Goal: Communication & Community: Share content

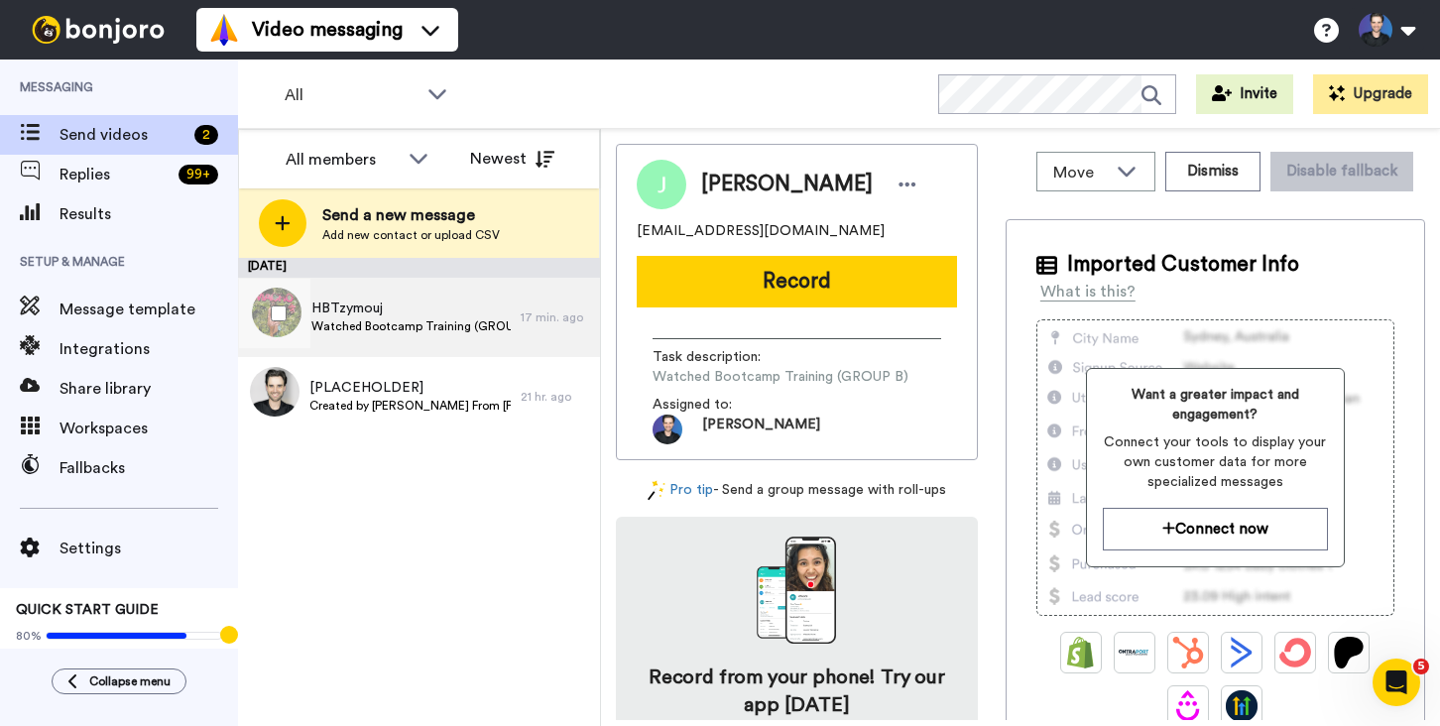
click at [453, 310] on span "HBTzymouj" at bounding box center [410, 309] width 199 height 20
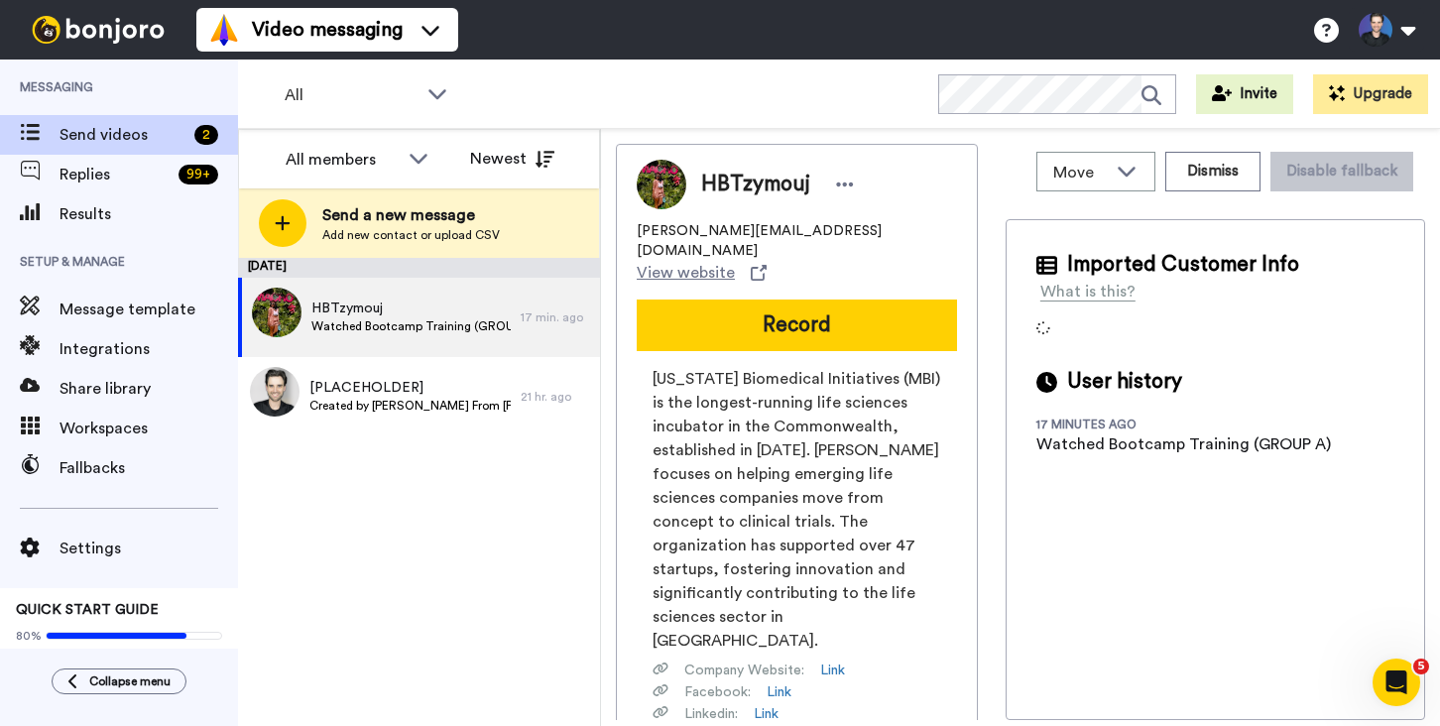
click at [574, 576] on div "[DATE] HBTzymouj Watched Bootcamp Training (GROUP A) 17 min. ago [PLACEHOLDER] …" at bounding box center [419, 492] width 362 height 468
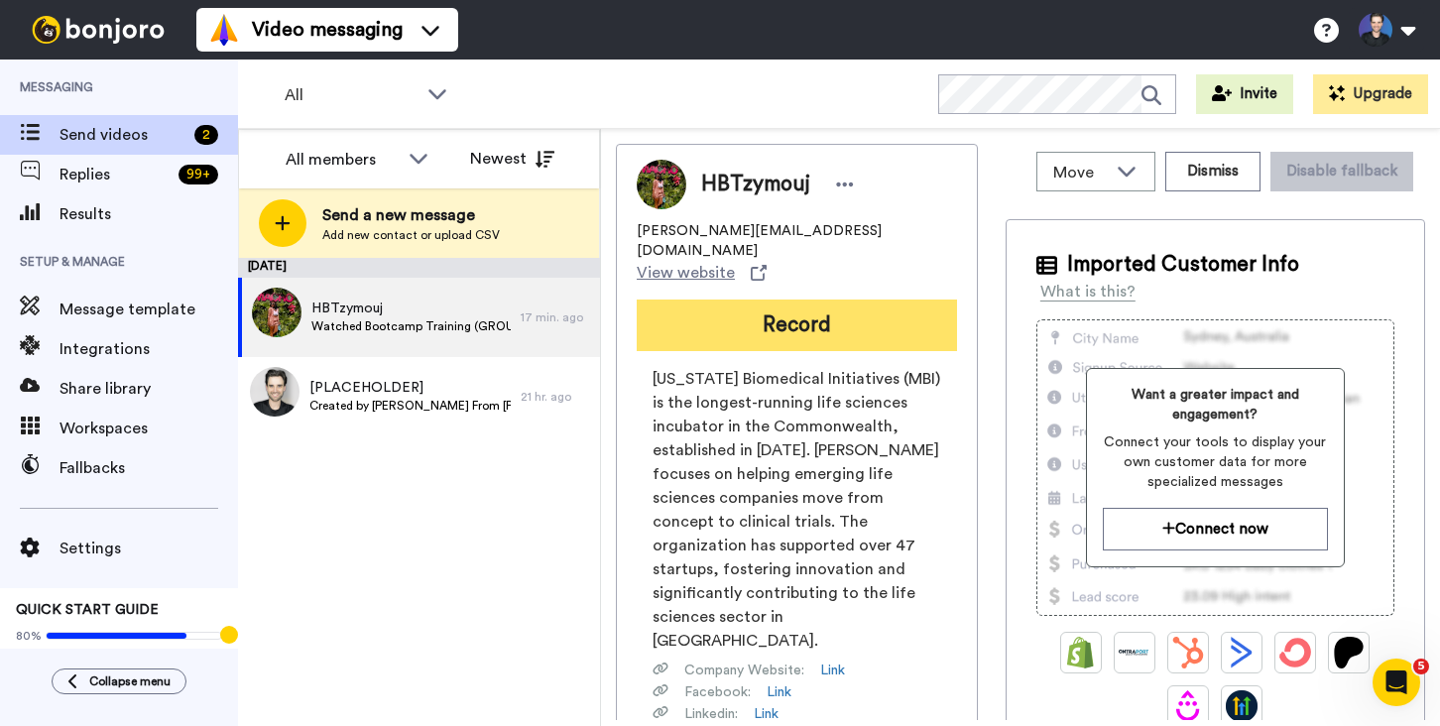
click at [763, 300] on button "Record" at bounding box center [797, 326] width 320 height 52
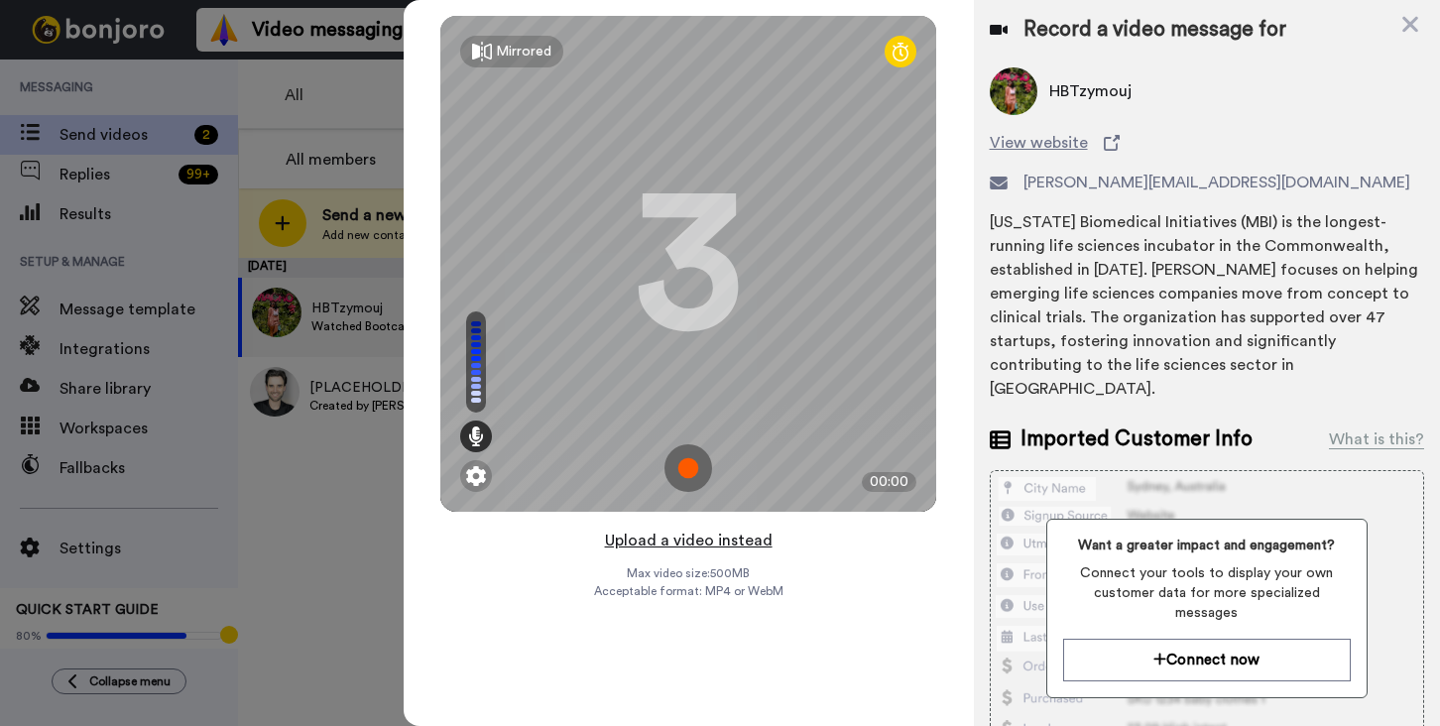
click at [753, 541] on button "Upload a video instead" at bounding box center [689, 541] width 180 height 26
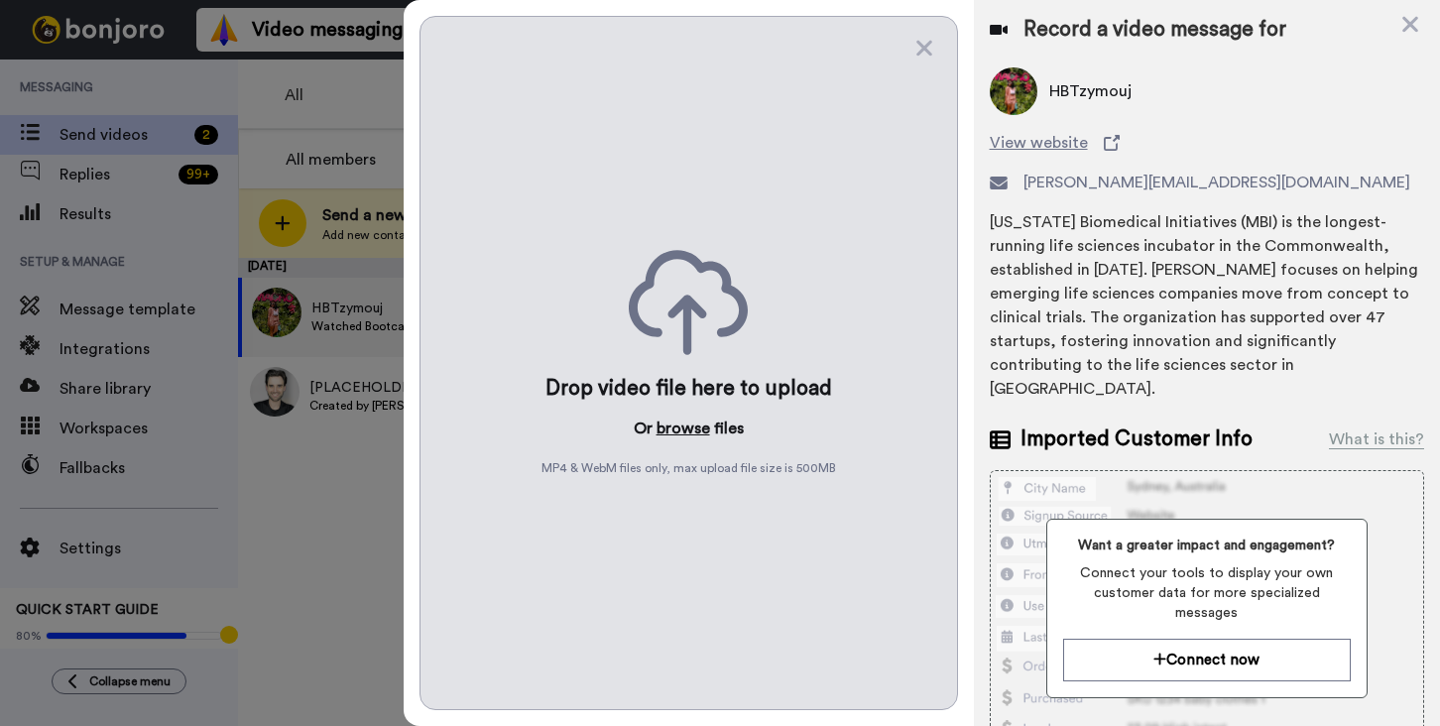
click at [692, 430] on button "browse" at bounding box center [684, 429] width 54 height 24
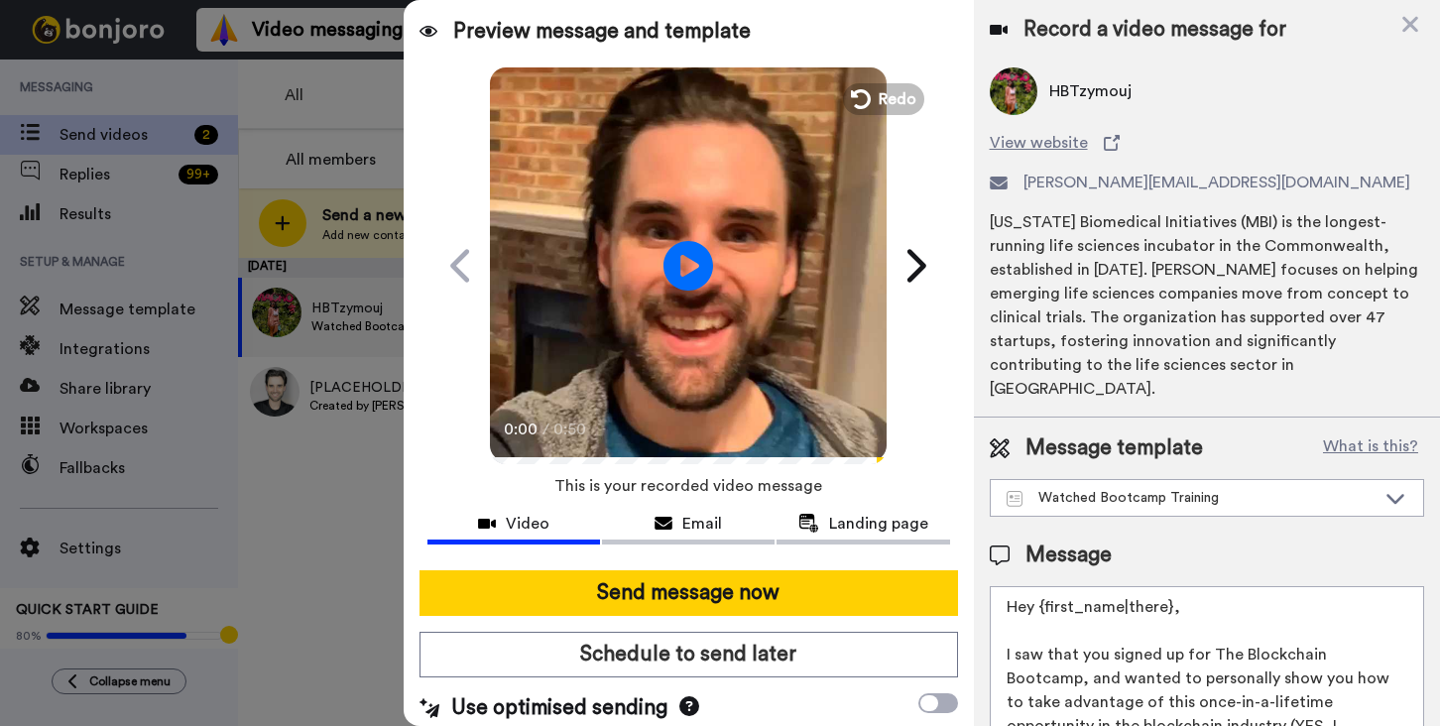
click at [735, 326] on video at bounding box center [688, 262] width 397 height 397
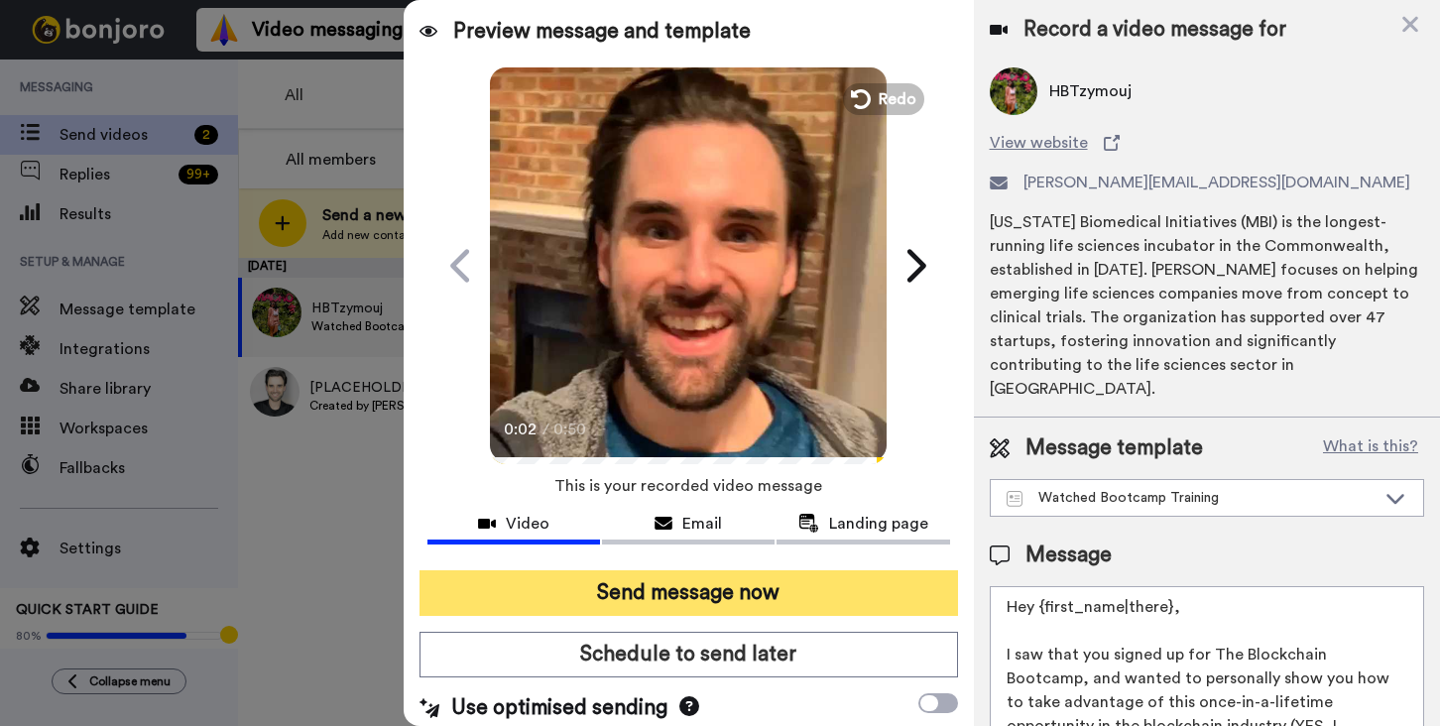
click at [745, 581] on button "Send message now" at bounding box center [688, 593] width 539 height 46
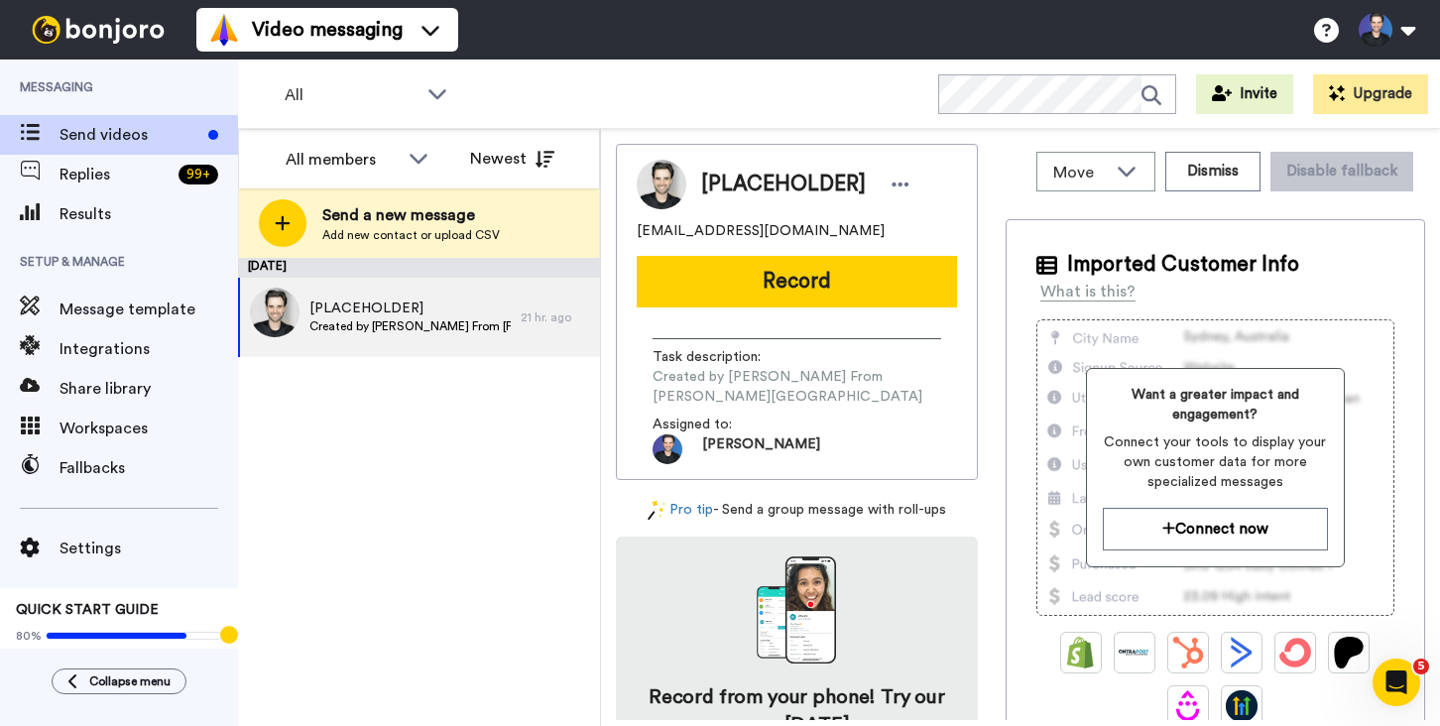
click at [454, 419] on div "[DATE] [PLACEHOLDER] Created by [PERSON_NAME] [PERSON_NAME][GEOGRAPHIC_DATA] 21…" at bounding box center [419, 492] width 362 height 468
